Goal: Task Accomplishment & Management: Manage account settings

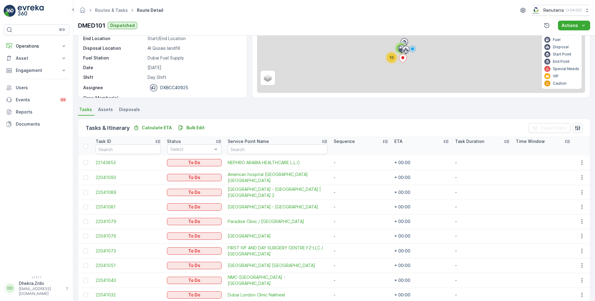
scroll to position [89, 0]
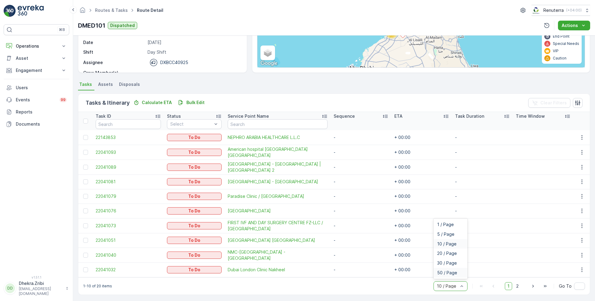
click at [445, 272] on span "50 / Page" at bounding box center [447, 272] width 20 height 5
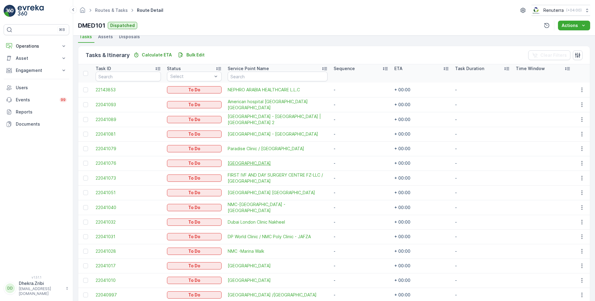
scroll to position [144, 0]
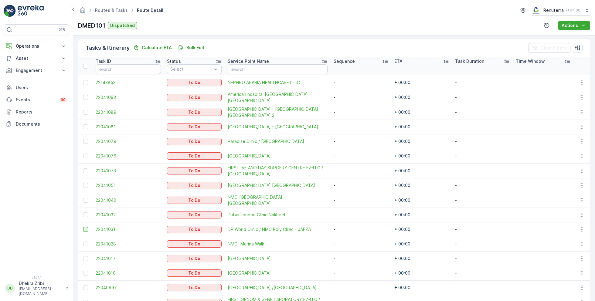
click at [86, 227] on div at bounding box center [85, 229] width 5 height 5
click at [83, 227] on input "checkbox" at bounding box center [83, 227] width 0 height 0
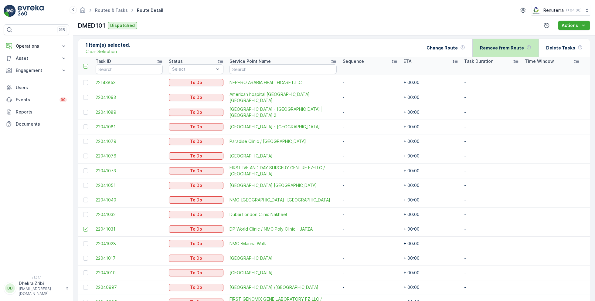
click at [500, 47] on p "Remove from Route" at bounding box center [502, 48] width 44 height 6
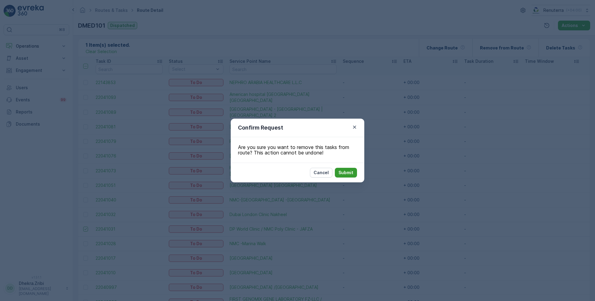
click at [349, 174] on p "Submit" at bounding box center [345, 173] width 15 height 6
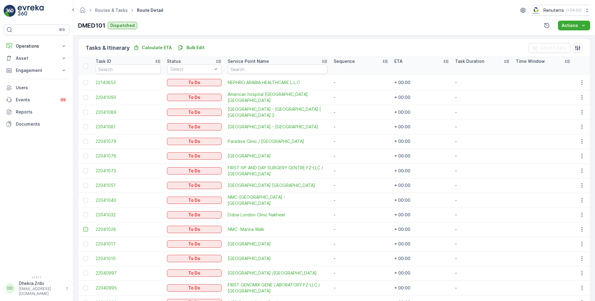
click at [84, 228] on div at bounding box center [85, 229] width 5 height 5
click at [83, 227] on input "checkbox" at bounding box center [83, 227] width 0 height 0
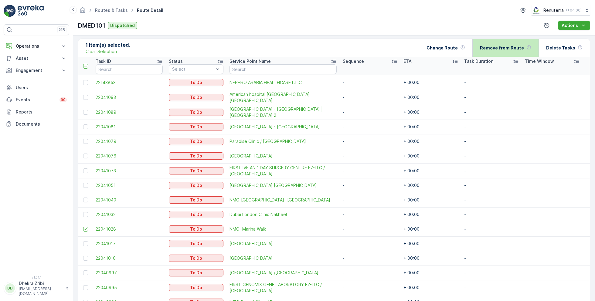
click at [492, 47] on p "Remove from Route" at bounding box center [502, 48] width 44 height 6
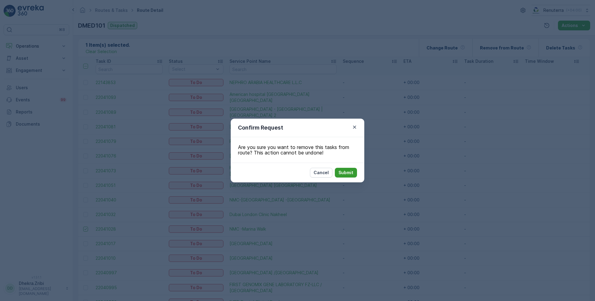
click at [348, 175] on button "Submit" at bounding box center [346, 173] width 22 height 10
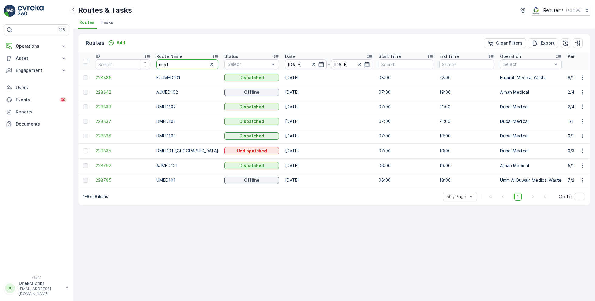
drag, startPoint x: 179, startPoint y: 66, endPoint x: 127, endPoint y: 64, distance: 52.8
type input "hat102"
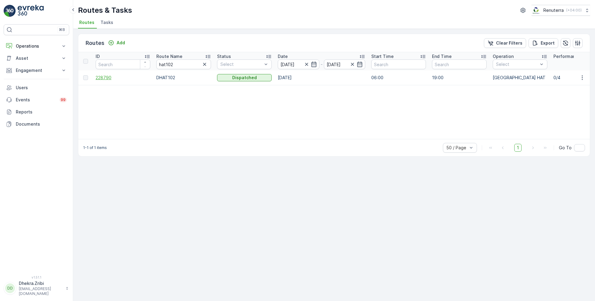
click at [104, 78] on span "228790" at bounding box center [123, 78] width 55 height 6
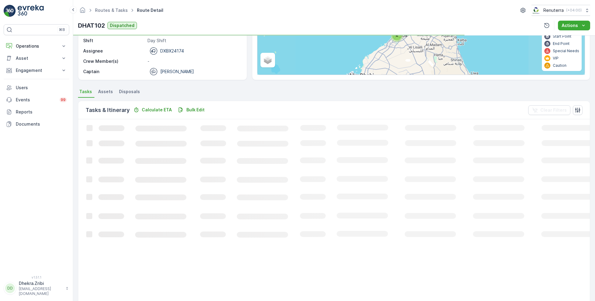
scroll to position [12, 0]
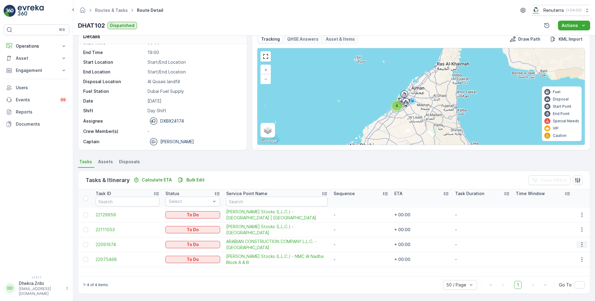
click at [583, 244] on icon "button" at bounding box center [582, 244] width 6 height 6
click at [567, 279] on span "Remove from Route" at bounding box center [572, 278] width 41 height 6
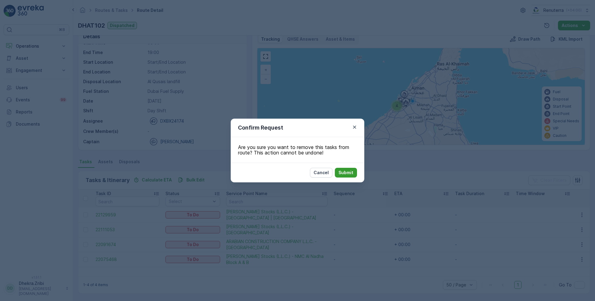
click at [347, 171] on p "Submit" at bounding box center [345, 173] width 15 height 6
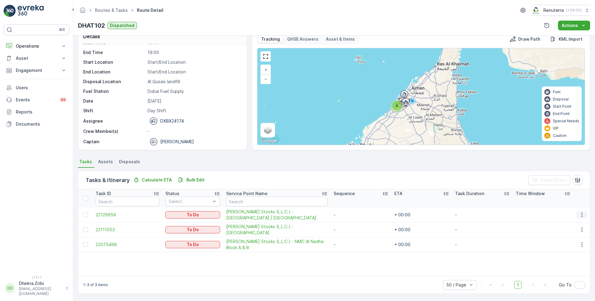
click at [579, 212] on icon "button" at bounding box center [582, 215] width 6 height 6
click at [559, 246] on span "Remove from Route" at bounding box center [572, 249] width 41 height 6
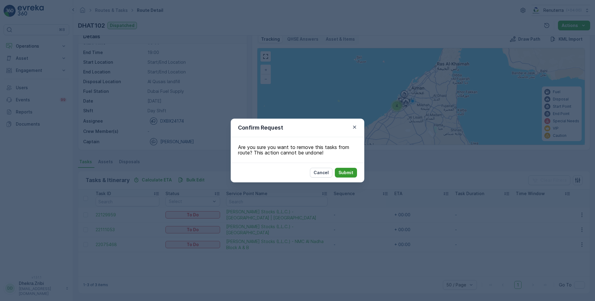
click at [345, 171] on p "Submit" at bounding box center [345, 173] width 15 height 6
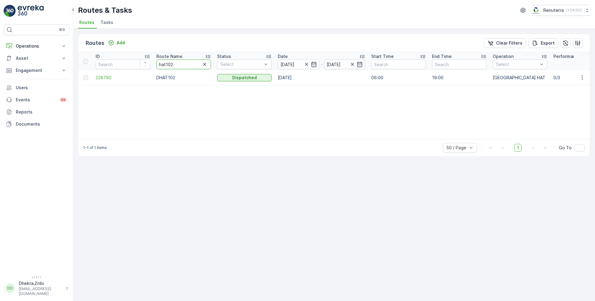
drag, startPoint x: 180, startPoint y: 64, endPoint x: 134, endPoint y: 63, distance: 45.2
type input "hat"
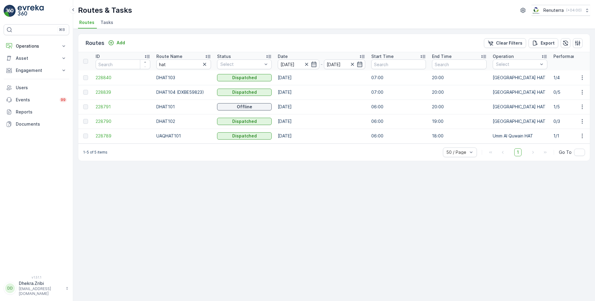
click at [208, 57] on icon at bounding box center [208, 56] width 6 height 6
click at [100, 75] on span "228791" at bounding box center [123, 78] width 55 height 6
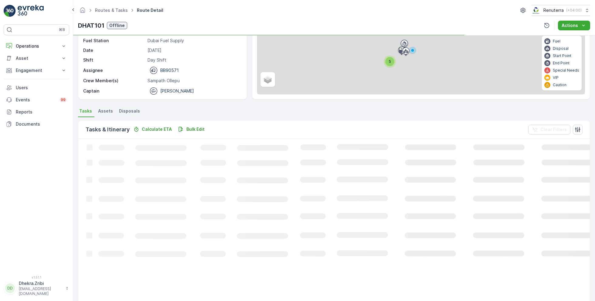
scroll to position [16, 0]
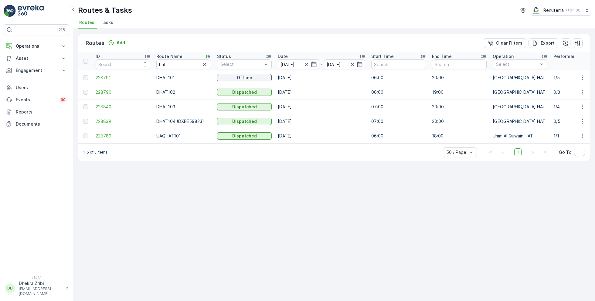
click at [102, 92] on span "228790" at bounding box center [123, 92] width 55 height 6
click at [102, 106] on span "228840" at bounding box center [123, 107] width 55 height 6
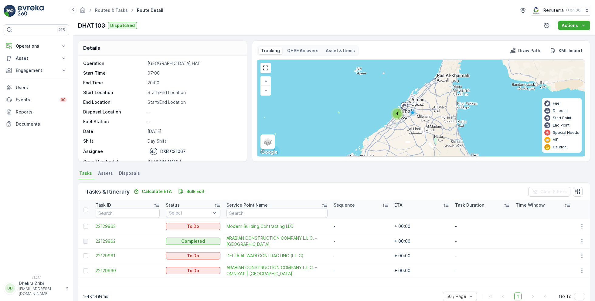
scroll to position [19, 0]
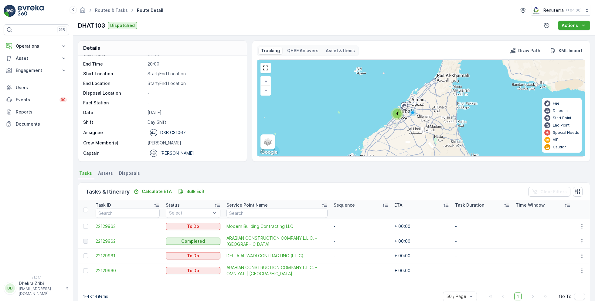
click at [110, 240] on span "22129962" at bounding box center [128, 241] width 64 height 6
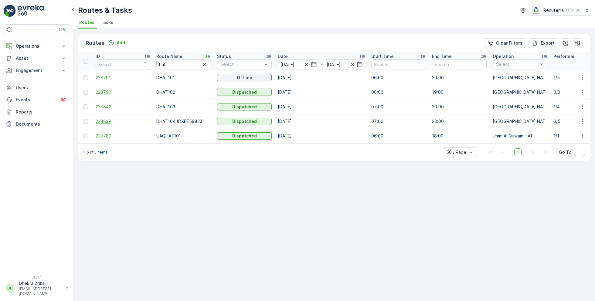
click at [103, 120] on span "228839" at bounding box center [123, 121] width 55 height 6
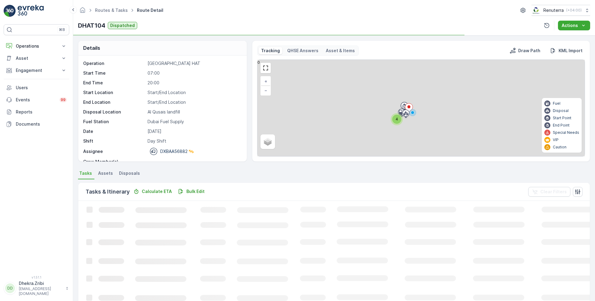
scroll to position [16, 0]
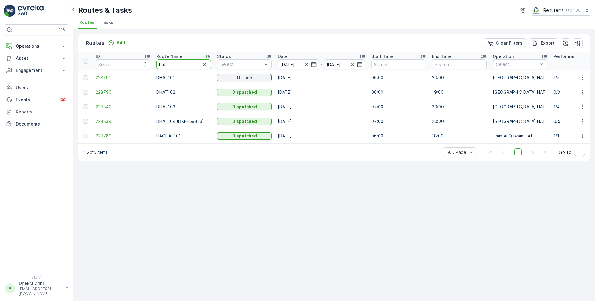
drag, startPoint x: 169, startPoint y: 62, endPoint x: 138, endPoint y: 60, distance: 30.7
type input "rel"
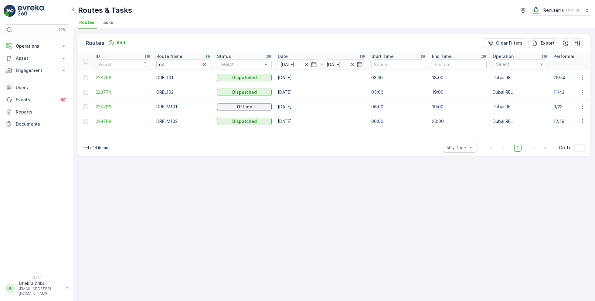
click at [103, 107] on span "228786" at bounding box center [123, 107] width 55 height 6
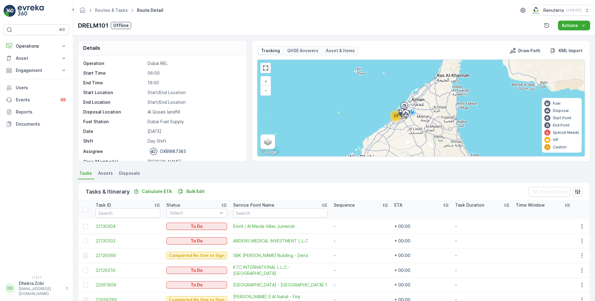
click at [267, 65] on link at bounding box center [265, 67] width 9 height 9
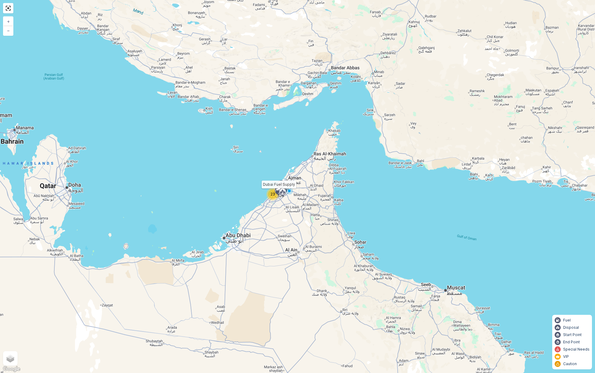
click at [274, 195] on icon at bounding box center [278, 192] width 10 height 11
click at [9, 11] on link at bounding box center [8, 8] width 9 height 9
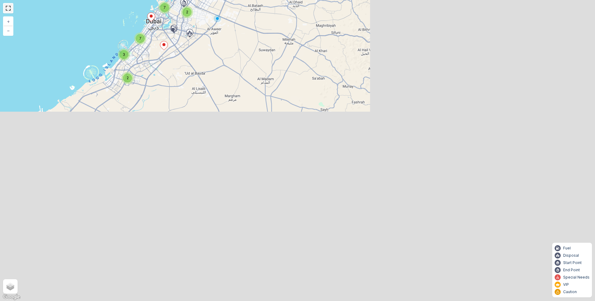
scroll to position [225, 0]
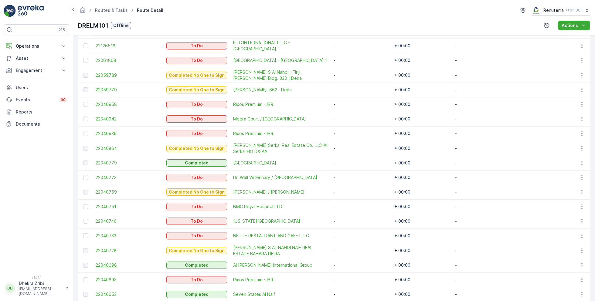
click at [110, 265] on span "22040698" at bounding box center [128, 265] width 65 height 6
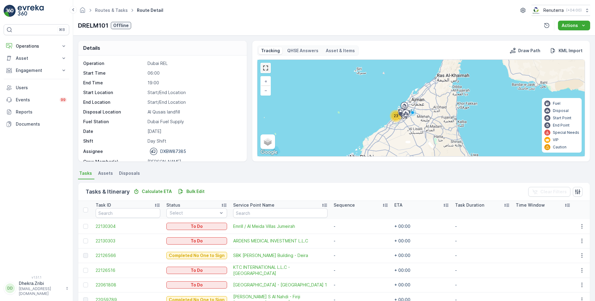
click at [266, 67] on link at bounding box center [265, 67] width 9 height 9
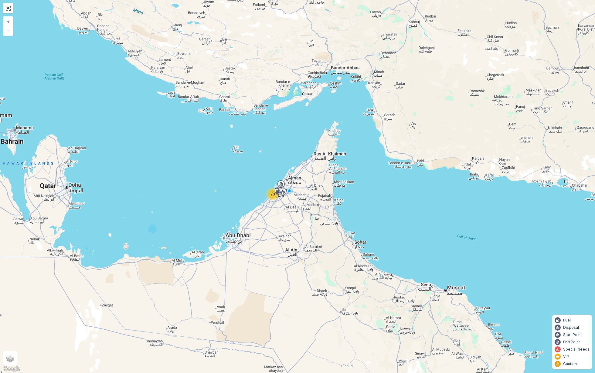
click at [271, 195] on span "23" at bounding box center [272, 194] width 5 height 5
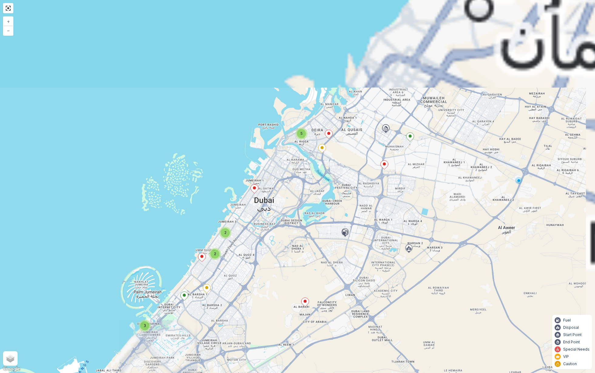
drag, startPoint x: 371, startPoint y: 124, endPoint x: 351, endPoint y: 221, distance: 98.2
click at [351, 221] on div "3 5 2 2 Dubai Fuel Supply + − Satellite Roadmap Terrain Hybrid Leaflet Keyboard…" at bounding box center [297, 186] width 595 height 373
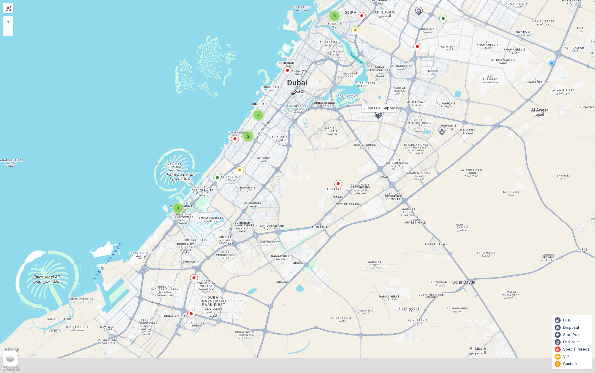
drag, startPoint x: 302, startPoint y: 225, endPoint x: 348, endPoint y: 72, distance: 159.2
click at [348, 72] on div "3 5 2 2 Dubai Fuel Supply + − Satellite Roadmap Terrain Hybrid Leaflet Keyboard…" at bounding box center [297, 186] width 595 height 373
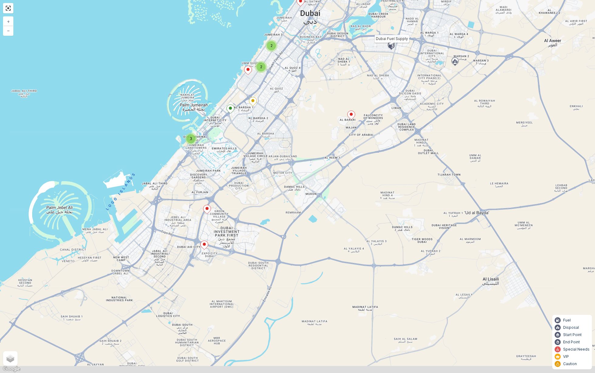
drag, startPoint x: 299, startPoint y: 225, endPoint x: 300, endPoint y: 190, distance: 34.6
click at [300, 190] on div "3 5 2 2 Dubai Fuel Supply + − Satellite Roadmap Terrain Hybrid Leaflet Keyboard…" at bounding box center [297, 186] width 595 height 373
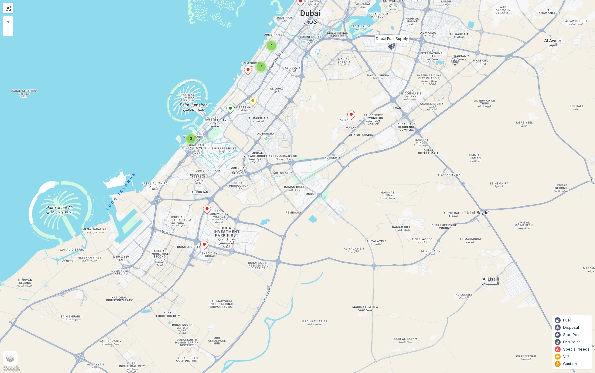
click at [204, 247] on icon at bounding box center [205, 245] width 8 height 9
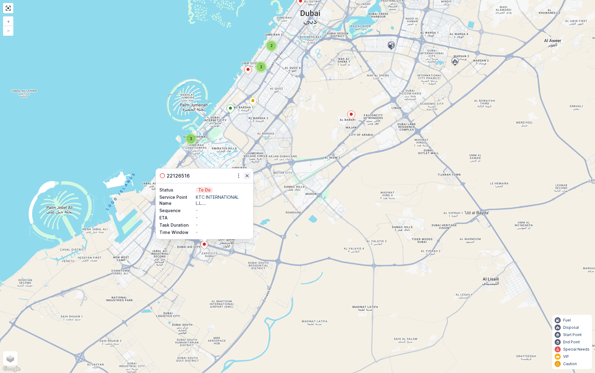
click at [246, 176] on icon "button" at bounding box center [246, 175] width 3 height 3
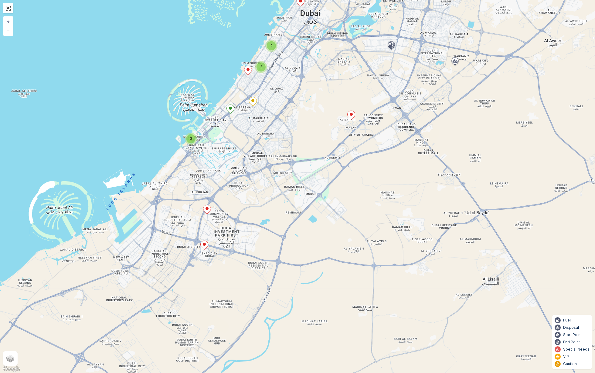
drag, startPoint x: 315, startPoint y: 93, endPoint x: 287, endPoint y: 208, distance: 118.2
click at [288, 207] on div "3 5 2 2 + − Satellite Roadmap Terrain Hybrid Leaflet Keyboard shortcuts Map Dat…" at bounding box center [297, 186] width 595 height 373
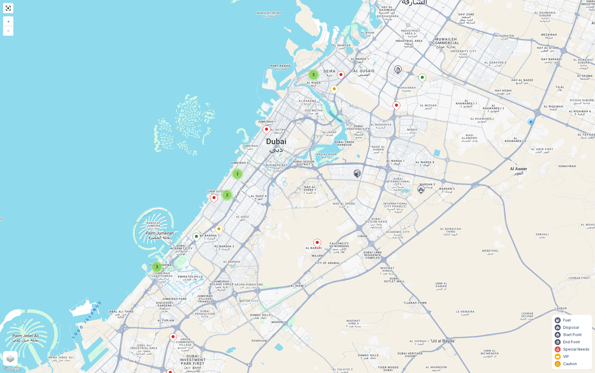
click at [315, 77] on div "5" at bounding box center [313, 74] width 9 height 9
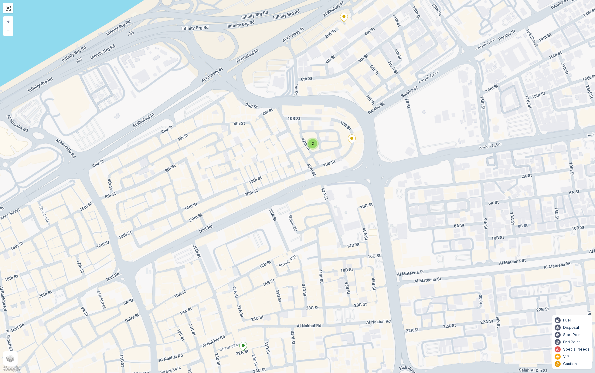
click at [314, 144] on div "2" at bounding box center [312, 143] width 9 height 9
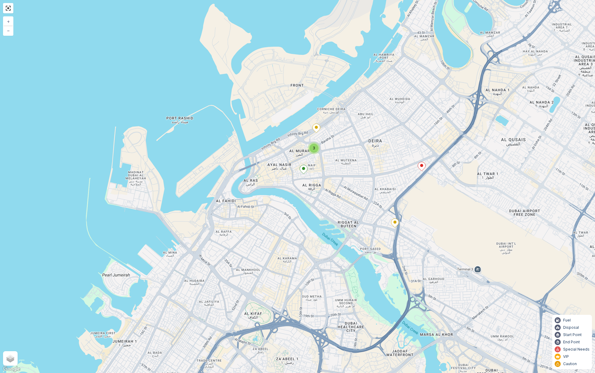
click at [422, 166] on ellipse at bounding box center [421, 165] width 3 height 3
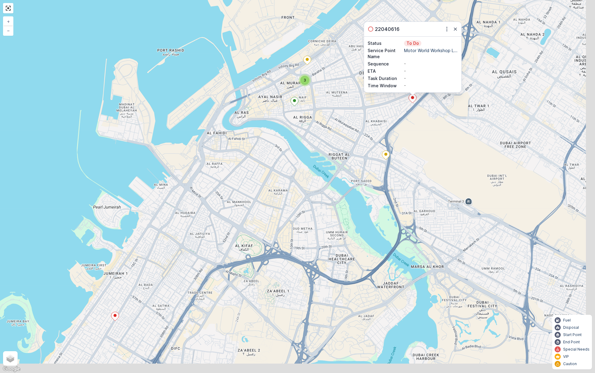
drag, startPoint x: 380, startPoint y: 174, endPoint x: 370, endPoint y: 77, distance: 97.7
click at [370, 77] on div "3 3 22040616 Status To Do Service Point Name Motor World Workshop L... Sequence…" at bounding box center [297, 186] width 595 height 373
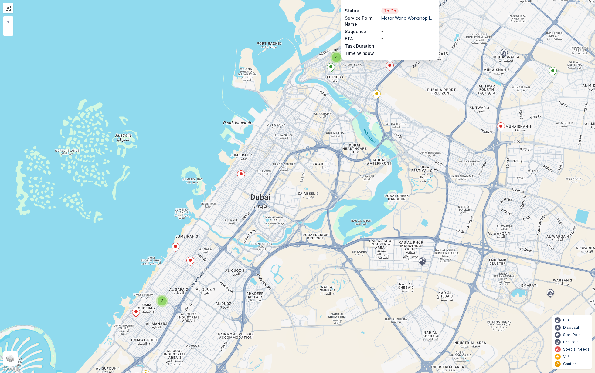
click at [377, 95] on ellipse at bounding box center [376, 93] width 3 height 3
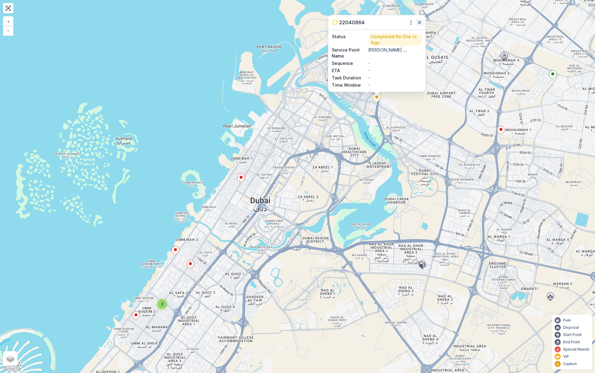
click at [418, 24] on icon "button" at bounding box center [419, 22] width 6 height 6
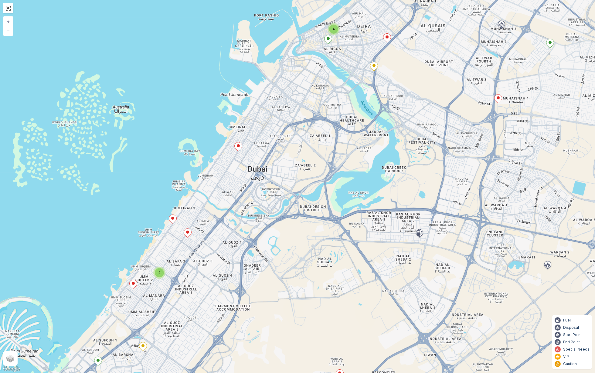
drag, startPoint x: 410, startPoint y: 128, endPoint x: 412, endPoint y: 91, distance: 37.3
click at [412, 91] on div "3 4 2 + − Satellite Roadmap Terrain Hybrid Leaflet Keyboard shortcuts Map Data …" at bounding box center [297, 186] width 595 height 373
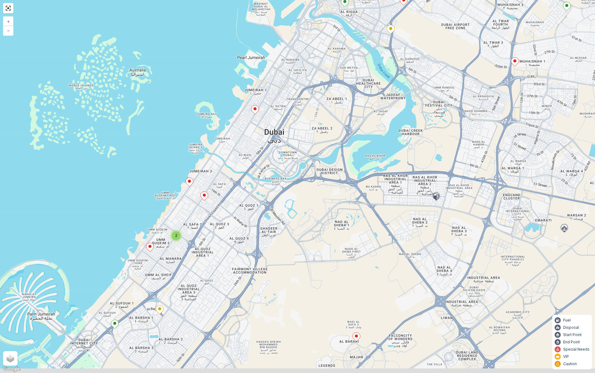
drag, startPoint x: 245, startPoint y: 240, endPoint x: 283, endPoint y: 168, distance: 81.3
click at [282, 170] on div "3 4 2 + − Satellite Roadmap Terrain Hybrid Leaflet Keyboard shortcuts Map Data …" at bounding box center [297, 186] width 595 height 373
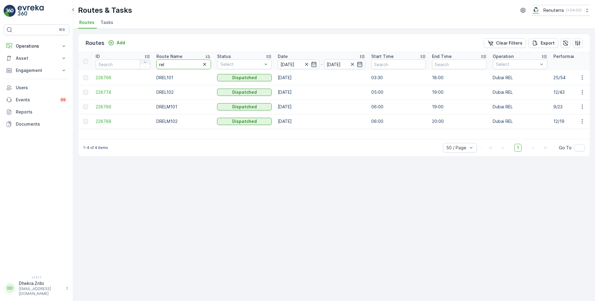
drag, startPoint x: 177, startPoint y: 65, endPoint x: 144, endPoint y: 63, distance: 32.3
type input "roro"
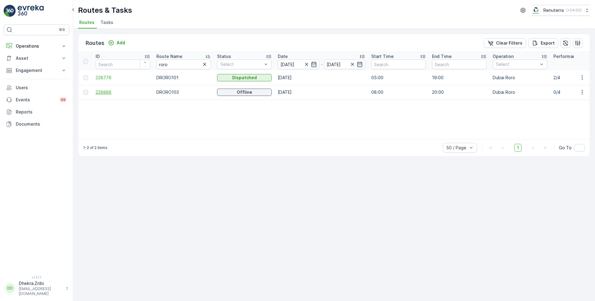
click at [105, 92] on span "228886" at bounding box center [123, 92] width 55 height 6
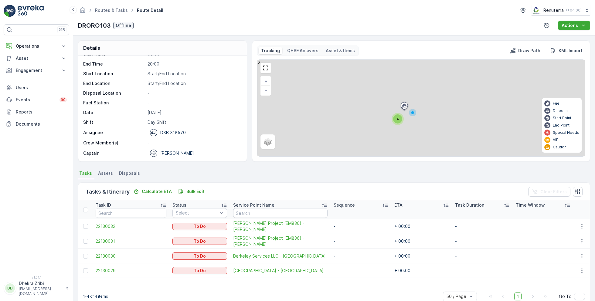
scroll to position [12, 0]
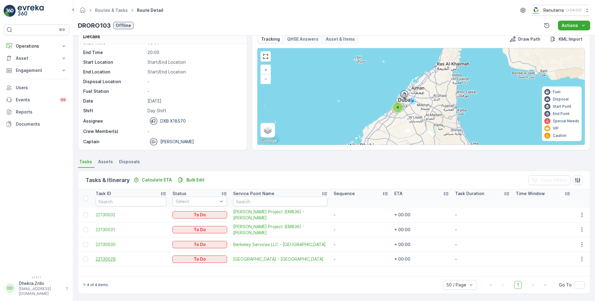
click at [118, 258] on span "22130029" at bounding box center [131, 259] width 71 height 6
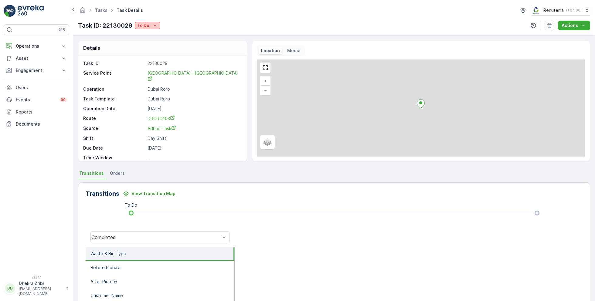
click at [149, 25] on p "To Do" at bounding box center [143, 25] width 12 height 6
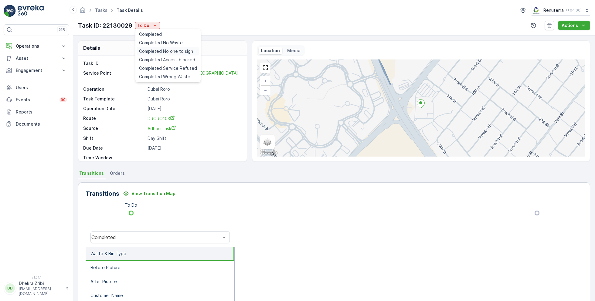
click at [171, 51] on span "Completed No one to sign" at bounding box center [166, 51] width 54 height 6
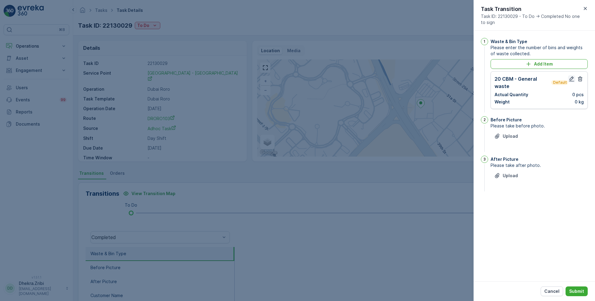
click at [570, 79] on icon "button" at bounding box center [571, 78] width 5 height 5
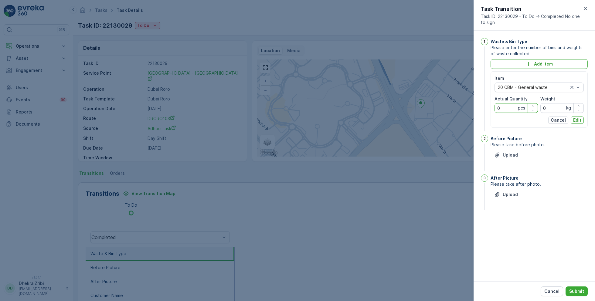
drag, startPoint x: 511, startPoint y: 106, endPoint x: 487, endPoint y: 106, distance: 24.0
click at [487, 106] on div "1 Waste & Bin Type Please enter the number of bins and weights of waste collect…" at bounding box center [534, 85] width 107 height 95
type Quantity "1"
click at [578, 120] on p "Edit" at bounding box center [577, 120] width 8 height 6
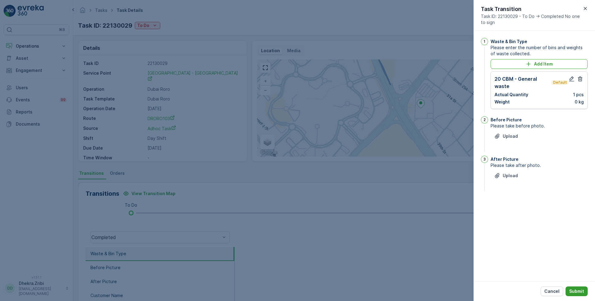
click at [580, 292] on p "Submit" at bounding box center [576, 291] width 15 height 6
